Goal: Task Accomplishment & Management: Manage account settings

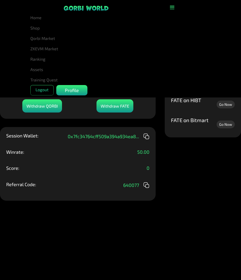
click at [202, 20] on ul "Home Shop Qorbi Market ZKEVM Market Ranking Assets Assets Bundles Forge Burn Eg…" at bounding box center [120, 48] width 181 height 73
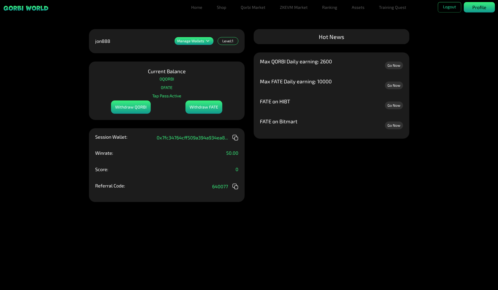
click at [477, 8] on p "Profile" at bounding box center [479, 7] width 14 height 7
click at [193, 8] on link "Home" at bounding box center [196, 7] width 15 height 10
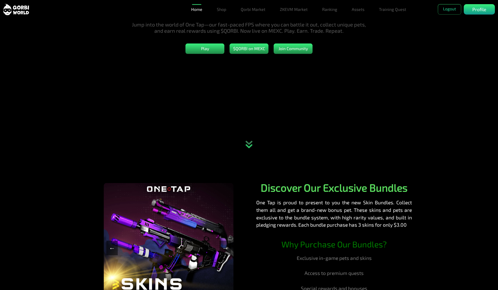
scroll to position [78, 0]
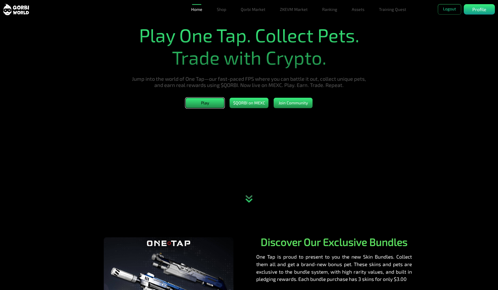
click at [198, 107] on button "Play" at bounding box center [204, 103] width 39 height 10
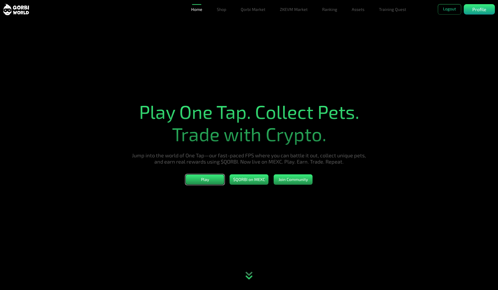
scroll to position [0, 0]
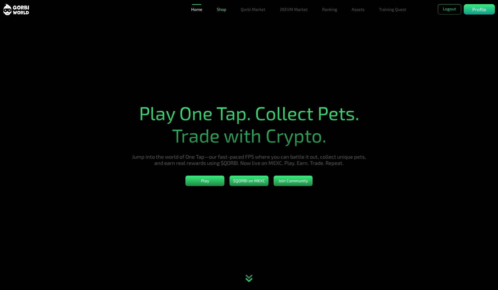
click at [223, 12] on link "Shop" at bounding box center [221, 9] width 13 height 10
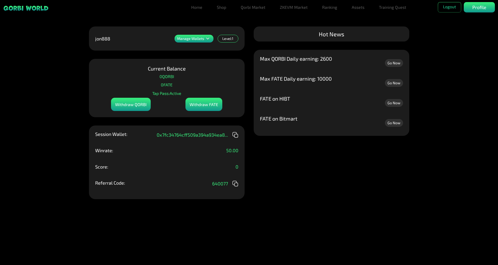
click at [397, 65] on link "Go Now" at bounding box center [394, 63] width 18 height 8
click at [208, 38] on icon at bounding box center [208, 39] width 6 height 6
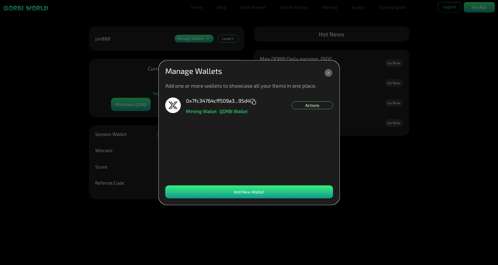
click at [317, 104] on div "Actions" at bounding box center [311, 105] width 41 height 8
click at [294, 140] on div "0x7fc34764cff509a3...95d4 Minting Wallet QORBI Wallet Actions Set NFT Minting D…" at bounding box center [249, 139] width 168 height 83
click at [281, 190] on div "Add New Wallet" at bounding box center [249, 191] width 168 height 13
click at [331, 71] on icon at bounding box center [328, 73] width 8 height 8
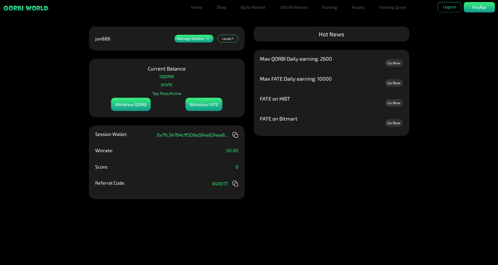
click at [139, 103] on div "Withdraw QORBI" at bounding box center [131, 104] width 40 height 13
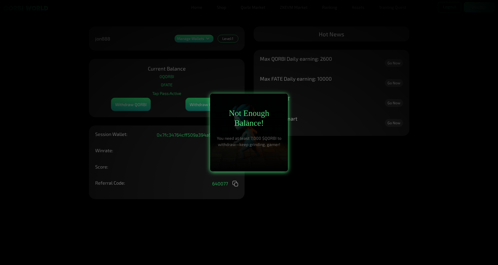
click at [312, 150] on div at bounding box center [249, 132] width 498 height 265
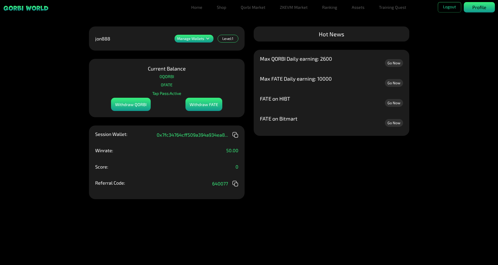
click at [471, 7] on div "Profile" at bounding box center [479, 7] width 31 height 10
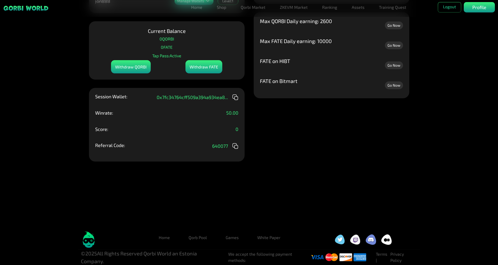
scroll to position [42, 0]
click at [235, 236] on link "Games" at bounding box center [231, 237] width 21 height 10
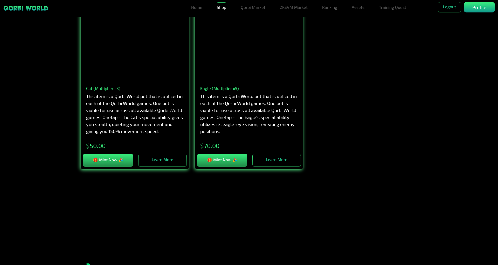
scroll to position [815, 0]
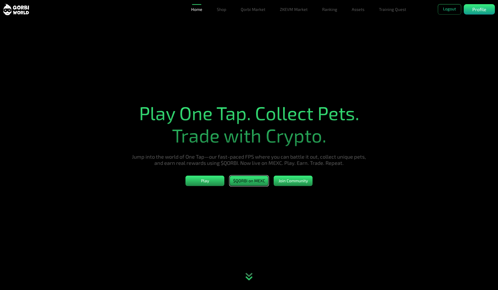
click at [256, 185] on button "$QORBI on MEXC" at bounding box center [249, 181] width 39 height 10
click at [288, 184] on button "Join Community" at bounding box center [293, 181] width 39 height 10
drag, startPoint x: 466, startPoint y: 0, endPoint x: 430, endPoint y: 82, distance: 89.9
click at [430, 82] on section "Play One Tap. Collect Pets. Trade with Crypto. Jump into the world of One Tap—o…" at bounding box center [249, 145] width 498 height 290
drag, startPoint x: 498, startPoint y: 0, endPoint x: 401, endPoint y: 96, distance: 135.9
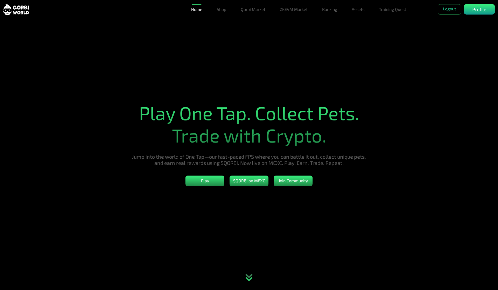
click at [401, 96] on section "Play One Tap. Collect Pets. Trade with Crypto. Jump into the world of One Tap—o…" at bounding box center [249, 145] width 498 height 290
